Goal: Find contact information: Obtain details needed to contact an individual or organization

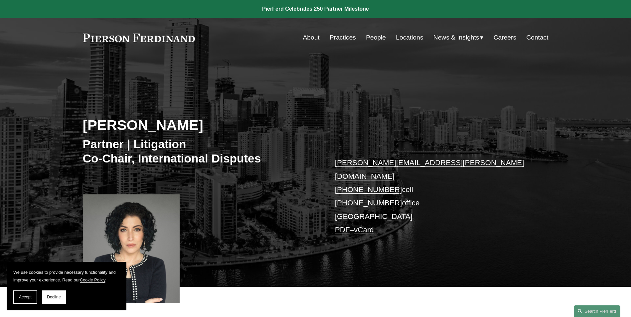
click at [373, 39] on link "People" at bounding box center [376, 37] width 20 height 13
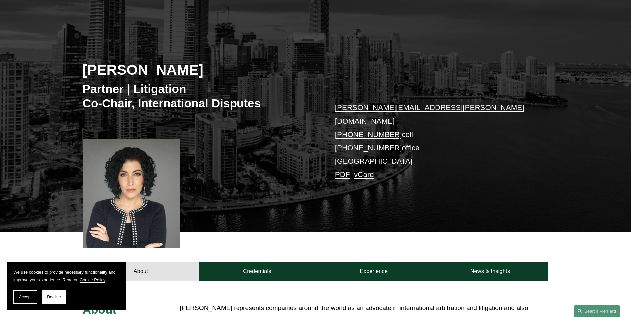
scroll to position [67, 0]
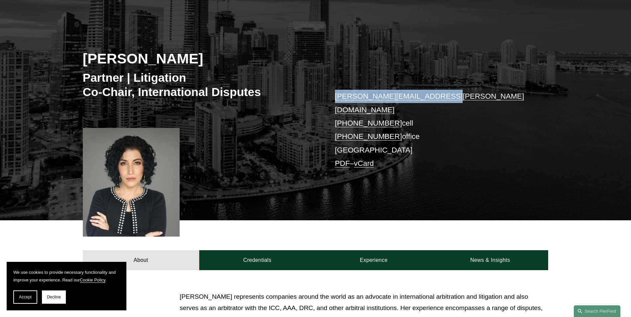
drag, startPoint x: 438, startPoint y: 95, endPoint x: 335, endPoint y: 95, distance: 102.5
click at [335, 95] on p "[PERSON_NAME][EMAIL_ADDRESS][PERSON_NAME][DOMAIN_NAME] [PHONE_NUMBER] cell [PHO…" at bounding box center [432, 130] width 194 height 81
copy link "[PERSON_NAME][EMAIL_ADDRESS][PERSON_NAME][DOMAIN_NAME]"
click at [573, 86] on div "[PERSON_NAME] Partner | Litigation Co-Chair, International Disputes [PERSON_NAM…" at bounding box center [315, 115] width 631 height 211
click at [342, 159] on link "PDF" at bounding box center [342, 163] width 15 height 8
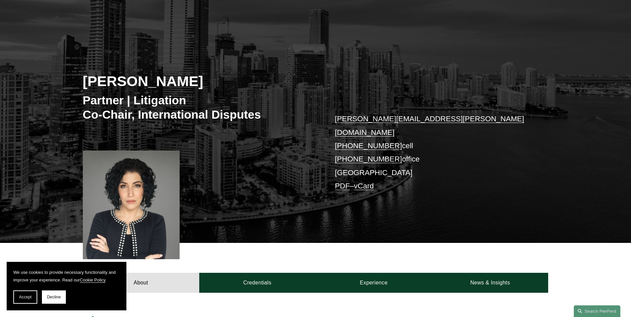
scroll to position [33, 0]
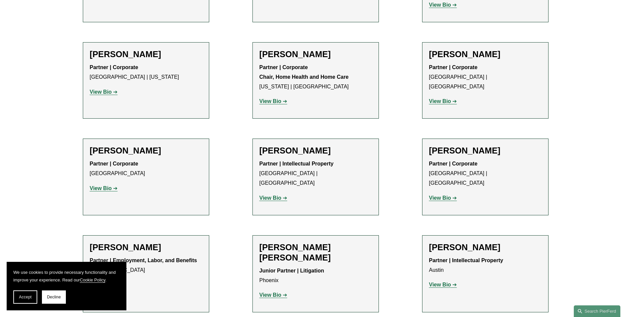
scroll to position [566, 0]
